Goal: Information Seeking & Learning: Learn about a topic

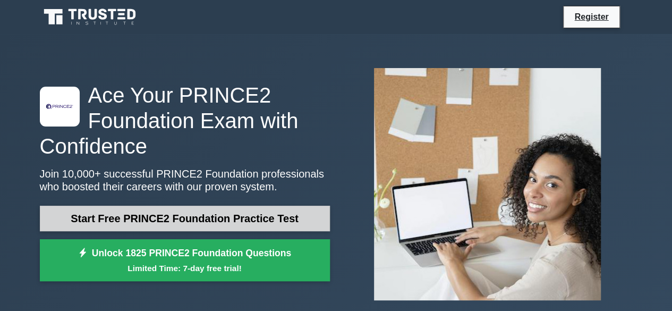
click at [219, 220] on link "Start Free PRINCE2 Foundation Practice Test" at bounding box center [185, 218] width 290 height 25
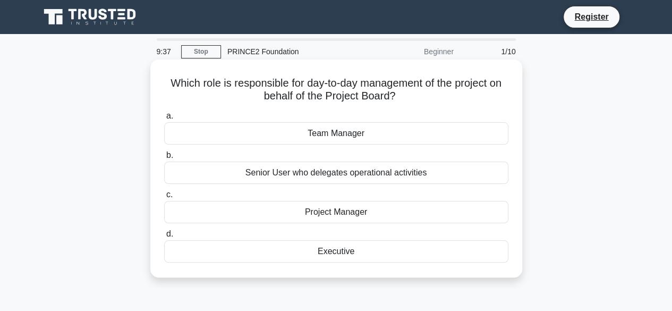
click at [348, 137] on div "Team Manager" at bounding box center [336, 133] width 344 height 22
click at [164, 120] on input "a. Team Manager" at bounding box center [164, 116] width 0 height 7
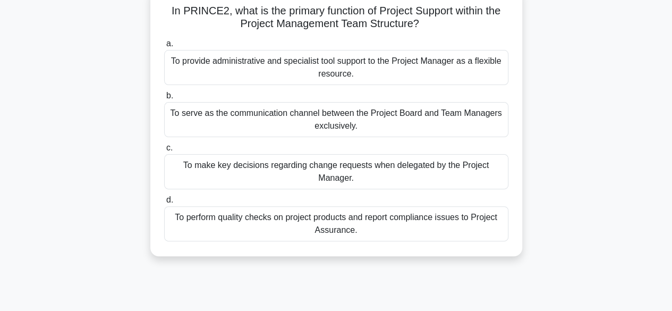
scroll to position [73, 0]
click at [391, 170] on div "To make key decisions regarding change requests when delegated by the Project M…" at bounding box center [336, 171] width 344 height 35
click at [164, 151] on input "c. To make key decisions regarding change requests when delegated by the Projec…" at bounding box center [164, 147] width 0 height 7
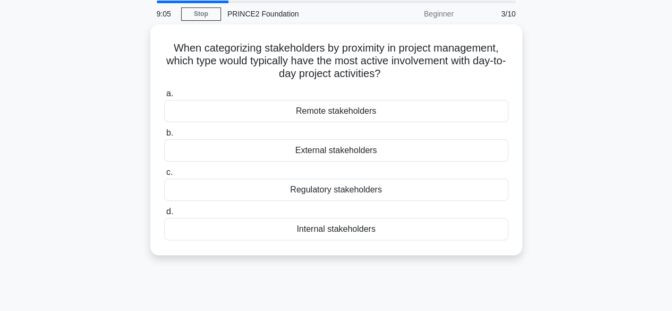
scroll to position [0, 0]
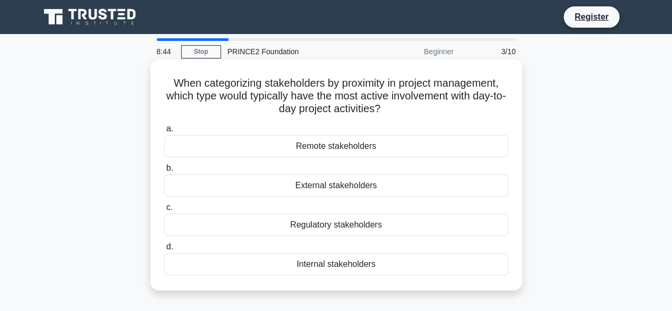
click at [338, 227] on div "Regulatory stakeholders" at bounding box center [336, 225] width 344 height 22
click at [164, 211] on input "c. Regulatory stakeholders" at bounding box center [164, 207] width 0 height 7
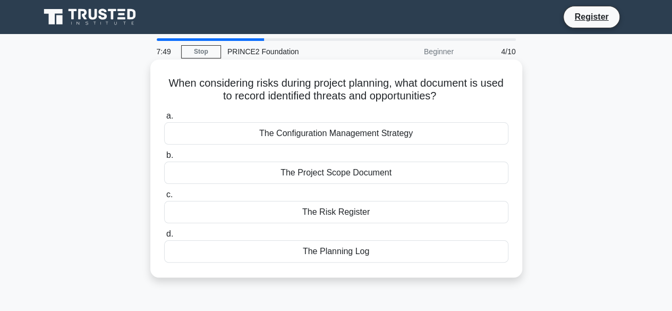
click at [382, 210] on div "The Risk Register" at bounding box center [336, 212] width 344 height 22
click at [164, 198] on input "c. The Risk Register" at bounding box center [164, 194] width 0 height 7
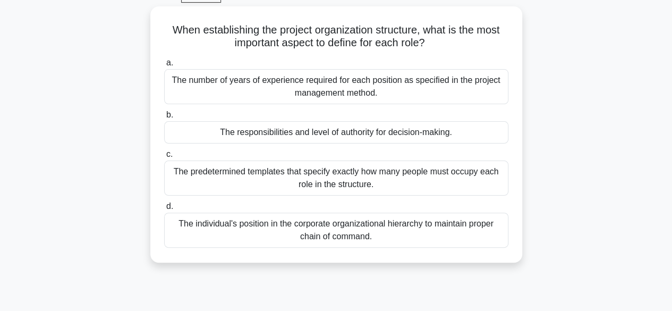
scroll to position [56, 0]
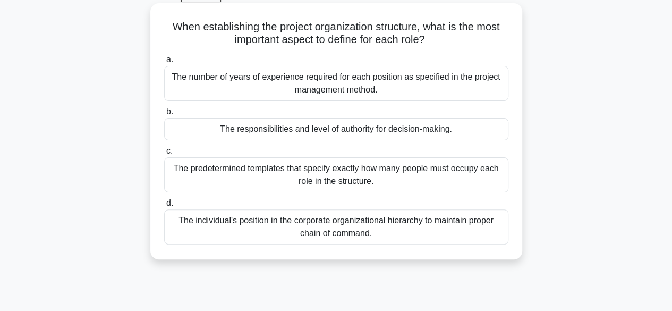
click at [335, 132] on div "The responsibilities and level of authority for decision-making." at bounding box center [336, 129] width 344 height 22
click at [164, 115] on input "b. The responsibilities and level of authority for decision-making." at bounding box center [164, 111] width 0 height 7
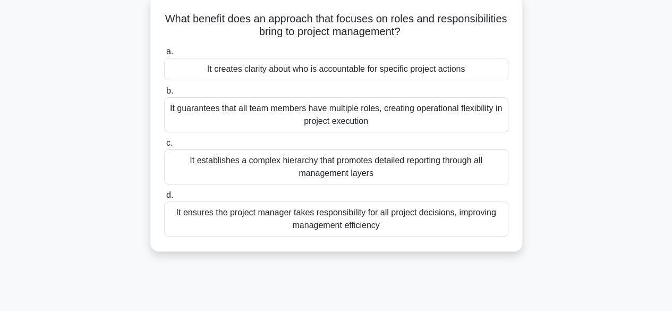
scroll to position [66, 0]
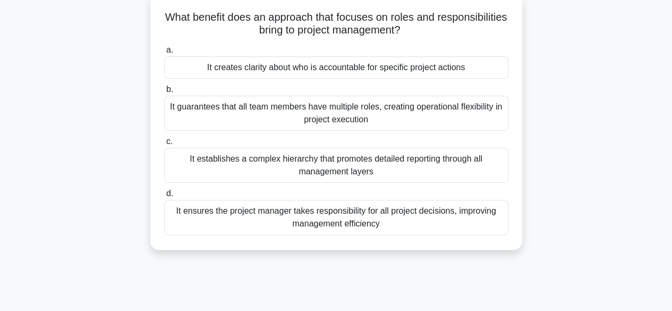
click at [323, 163] on div "It establishes a complex hierarchy that promotes detailed reporting through all…" at bounding box center [336, 165] width 344 height 35
click at [164, 145] on input "c. It establishes a complex hierarchy that promotes detailed reporting through …" at bounding box center [164, 141] width 0 height 7
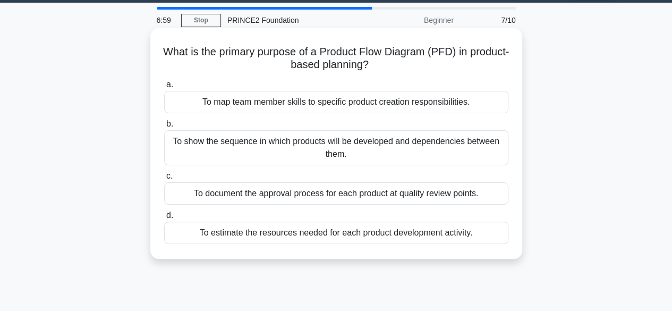
scroll to position [0, 0]
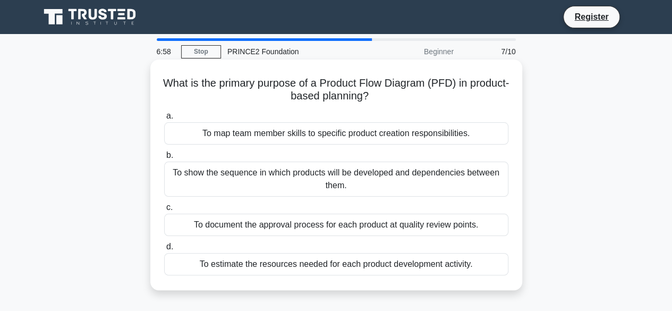
click at [322, 157] on label "b. To show the sequence in which products will be developed and dependencies be…" at bounding box center [336, 173] width 344 height 48
click at [164, 157] on input "b. To show the sequence in which products will be developed and dependencies be…" at bounding box center [164, 155] width 0 height 7
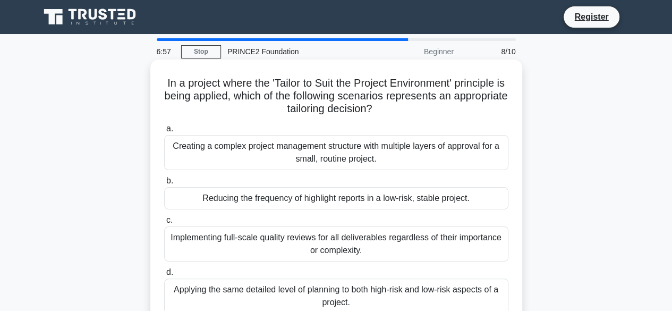
click at [317, 173] on div "a. Creating a complex project management structure with multiple layers of appr…" at bounding box center [336, 217] width 357 height 195
click at [313, 196] on div "Reducing the frequency of highlight reports in a low-risk, stable project." at bounding box center [336, 198] width 344 height 22
click at [164, 184] on input "b. Reducing the frequency of highlight reports in a low-risk, stable project." at bounding box center [164, 180] width 0 height 7
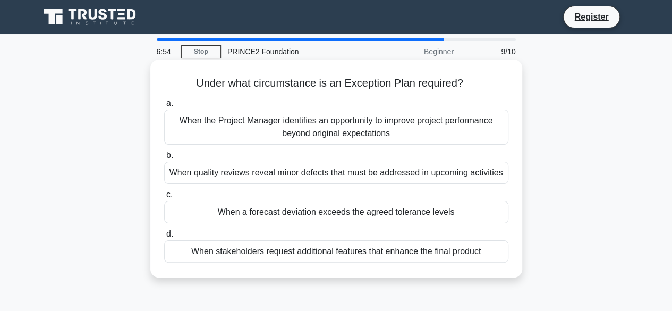
click at [321, 219] on div "When a forecast deviation exceeds the agreed tolerance levels" at bounding box center [336, 212] width 344 height 22
click at [164, 198] on input "c. When a forecast deviation exceeds the agreed tolerance levels" at bounding box center [164, 194] width 0 height 7
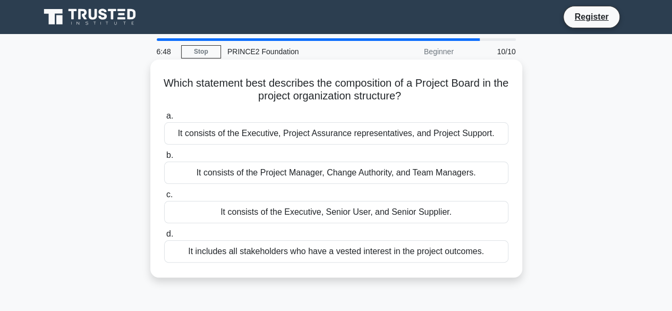
click at [316, 174] on div "It consists of the Project Manager, Change Authority, and Team Managers." at bounding box center [336, 172] width 344 height 22
click at [164, 159] on input "b. It consists of the Project Manager, Change Authority, and Team Managers." at bounding box center [164, 155] width 0 height 7
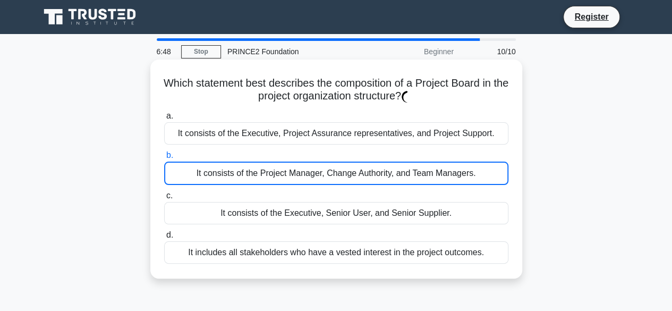
click at [316, 174] on div "It consists of the Project Manager, Change Authority, and Team Managers." at bounding box center [336, 172] width 344 height 23
click at [164, 159] on input "b. It consists of the Project Manager, Change Authority, and Team Managers." at bounding box center [164, 155] width 0 height 7
